Goal: Find specific page/section: Find specific page/section

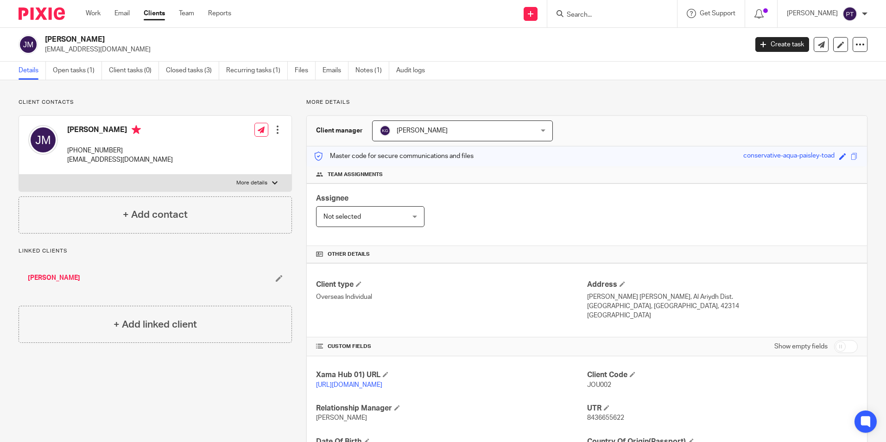
scroll to position [123, 0]
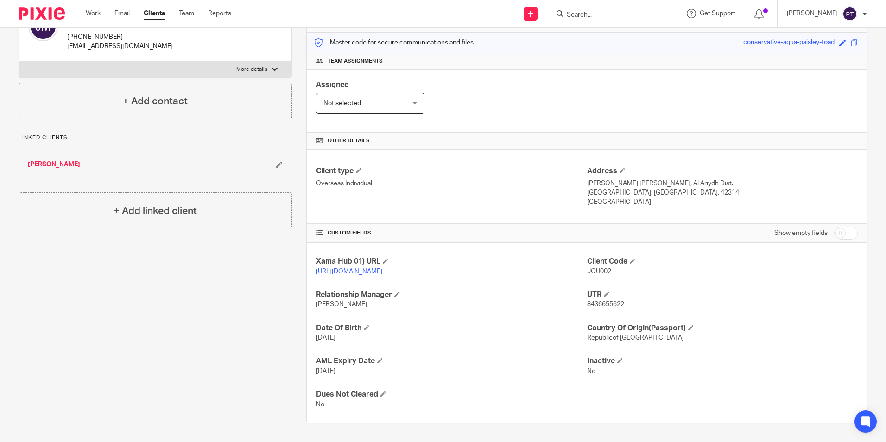
click at [594, 10] on form at bounding box center [615, 14] width 99 height 12
click at [591, 12] on input "Search" at bounding box center [607, 15] width 83 height 8
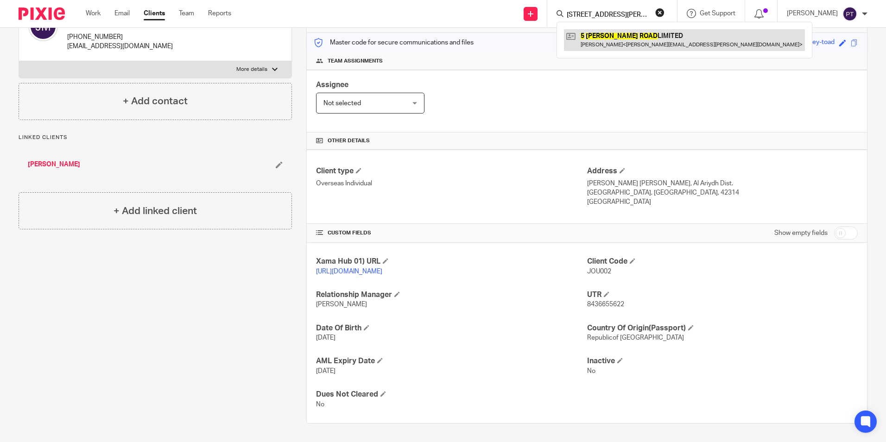
type input "[STREET_ADDRESS][PERSON_NAME]"
click at [621, 45] on link at bounding box center [684, 39] width 241 height 21
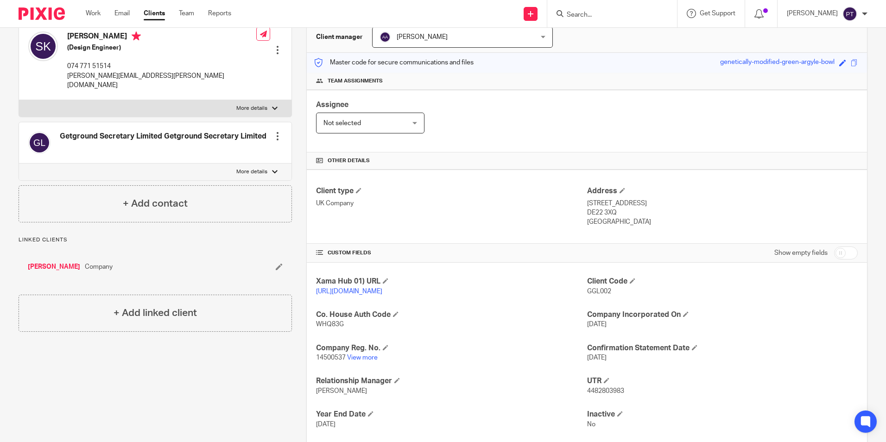
scroll to position [156, 0]
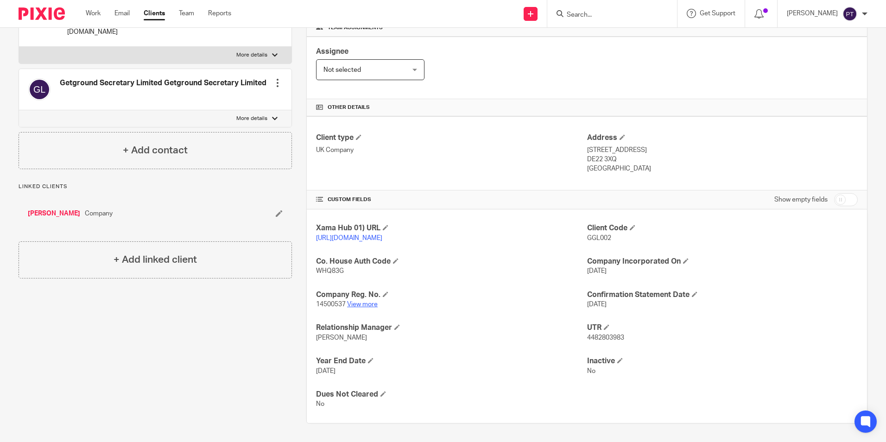
click at [351, 306] on link "View more" at bounding box center [362, 304] width 31 height 6
